Goal: Transaction & Acquisition: Obtain resource

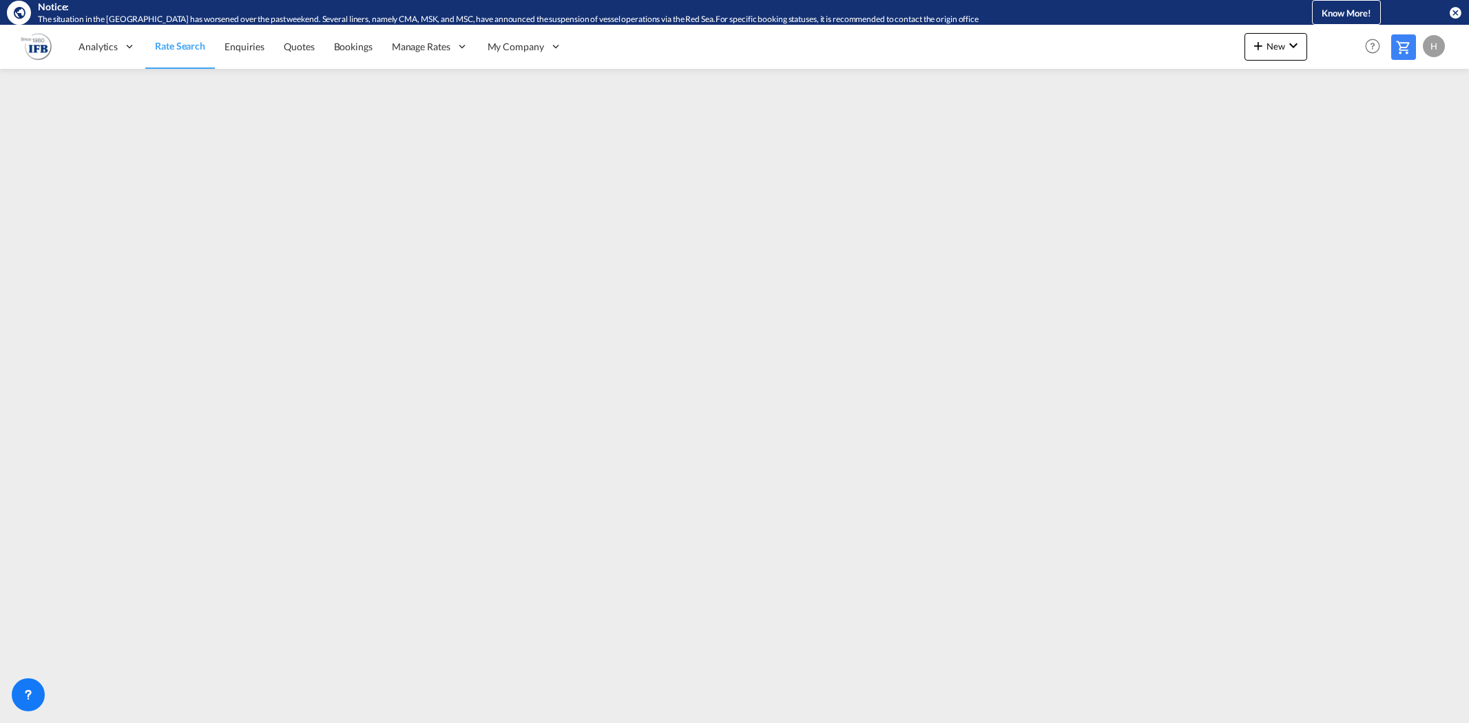
drag, startPoint x: 0, startPoint y: 0, endPoint x: 165, endPoint y: 45, distance: 171.5
click at [165, 45] on span "Rate Search" at bounding box center [180, 46] width 50 height 12
click at [1270, 57] on button "New" at bounding box center [1276, 47] width 63 height 28
click at [1332, 123] on span "Ratesheet" at bounding box center [1332, 128] width 15 height 28
click at [185, 41] on span "Rate Search" at bounding box center [180, 47] width 50 height 12
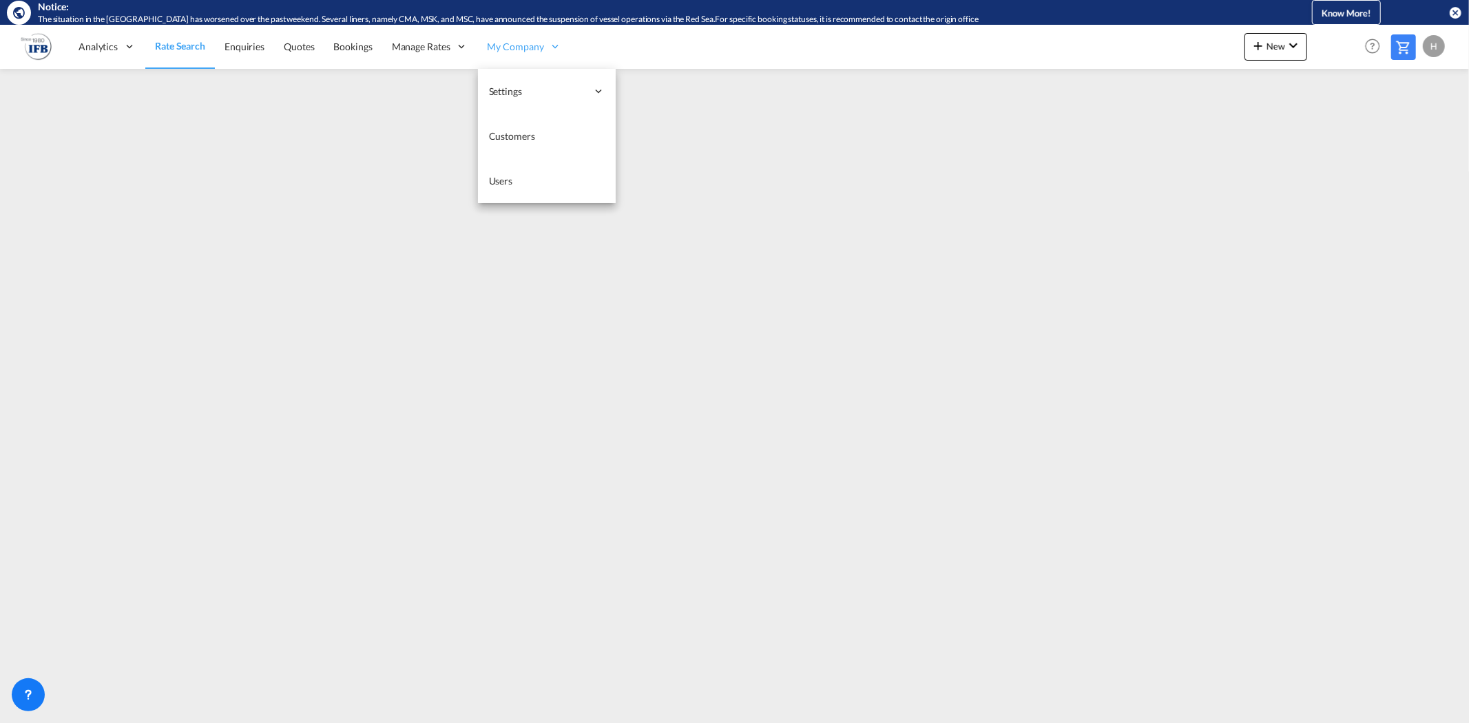
click at [505, 45] on span "My Company" at bounding box center [516, 47] width 56 height 14
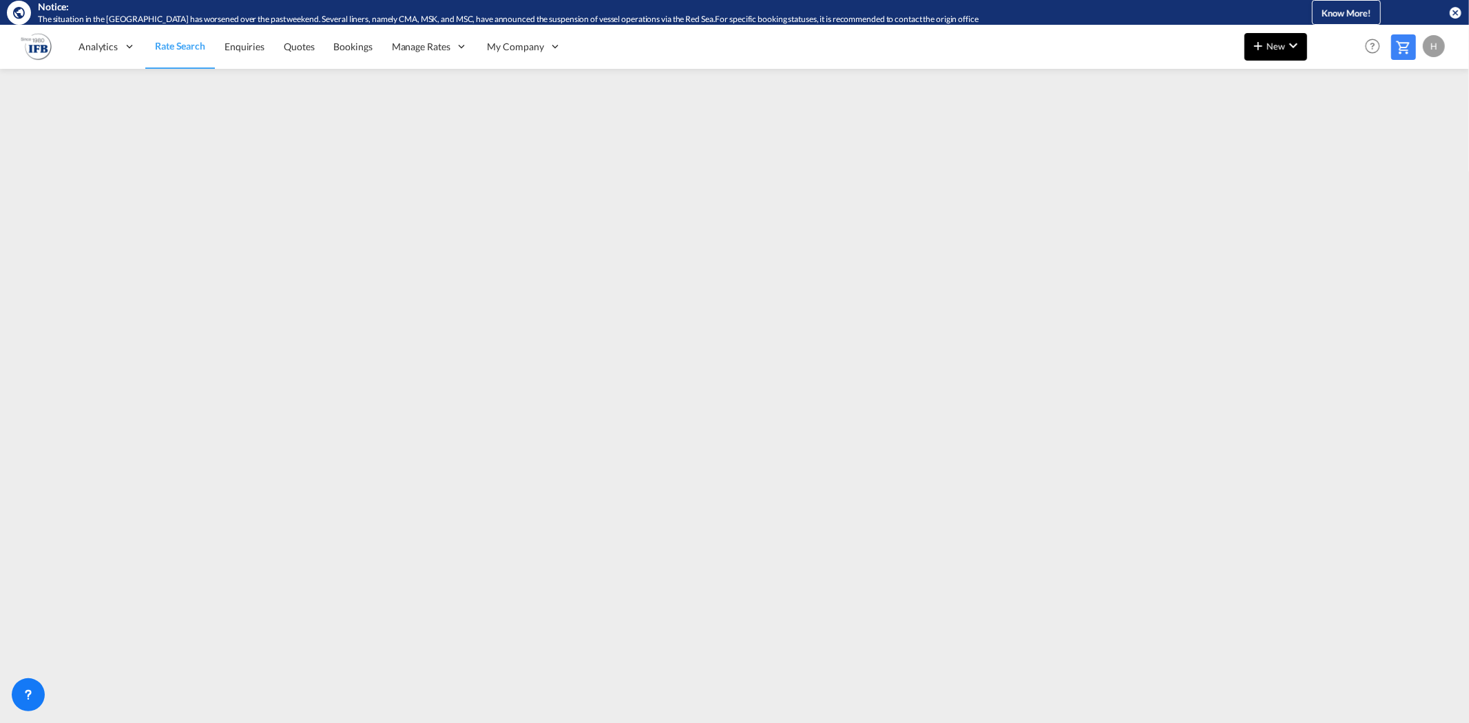
click at [1266, 43] on md-icon "icon-plus 400-fg" at bounding box center [1258, 45] width 17 height 17
click at [1330, 127] on span "Ratesheet" at bounding box center [1332, 128] width 15 height 28
